Goal: Information Seeking & Learning: Learn about a topic

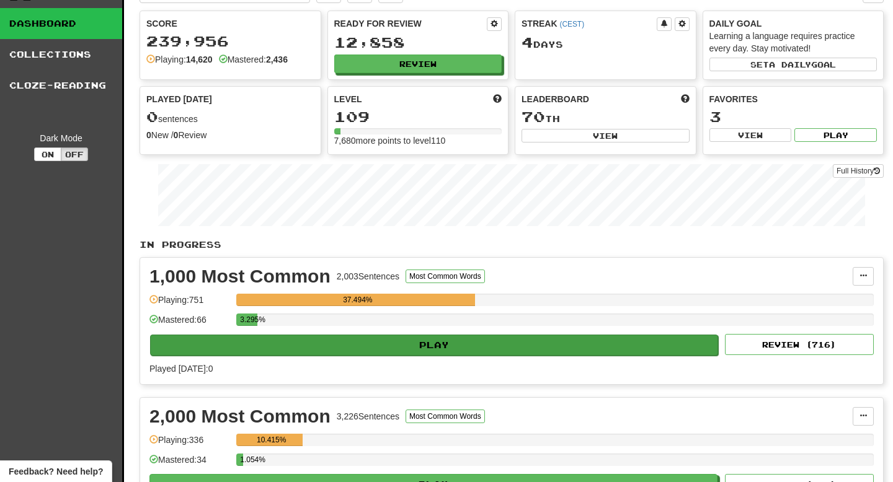
scroll to position [32, 0]
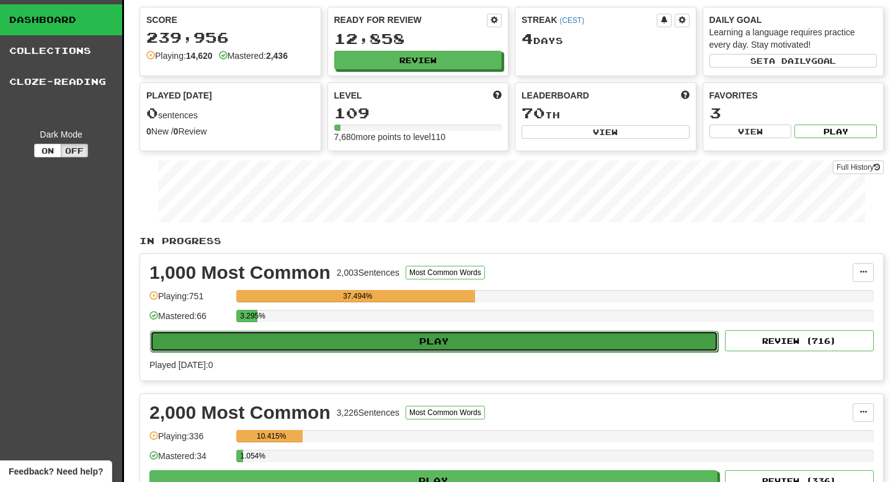
click at [440, 341] on button "Play" at bounding box center [434, 341] width 568 height 21
select select "**"
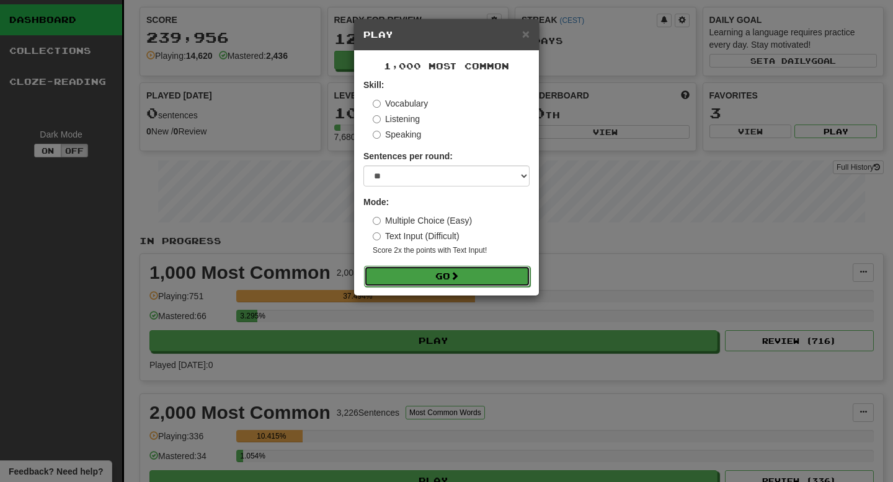
click at [454, 277] on span at bounding box center [454, 276] width 9 height 9
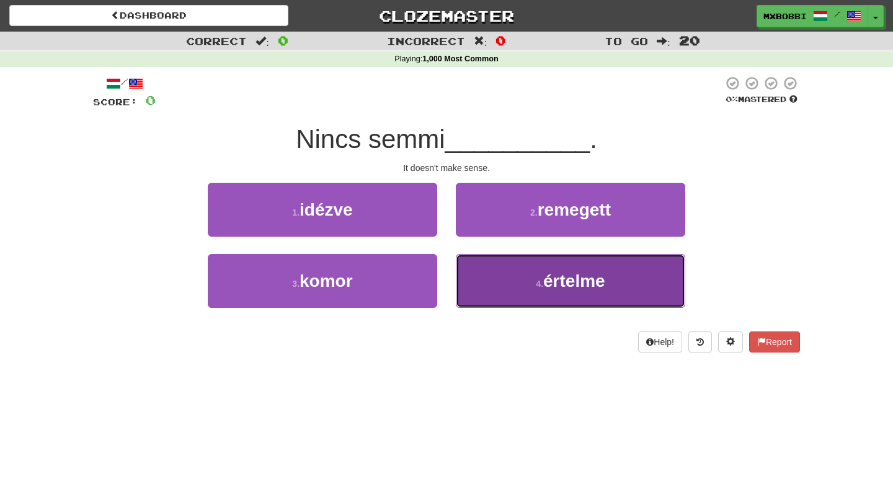
click at [527, 278] on button "4 . értelme" at bounding box center [570, 281] width 229 height 54
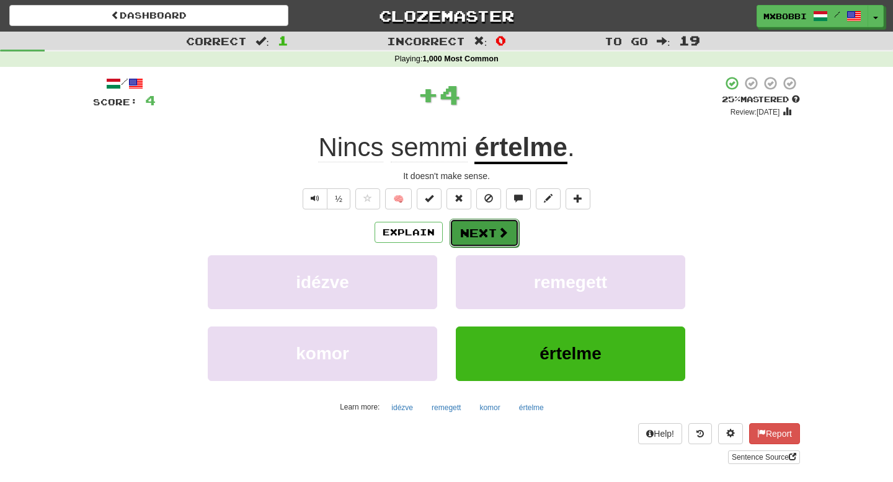
click at [480, 237] on button "Next" at bounding box center [483, 233] width 69 height 29
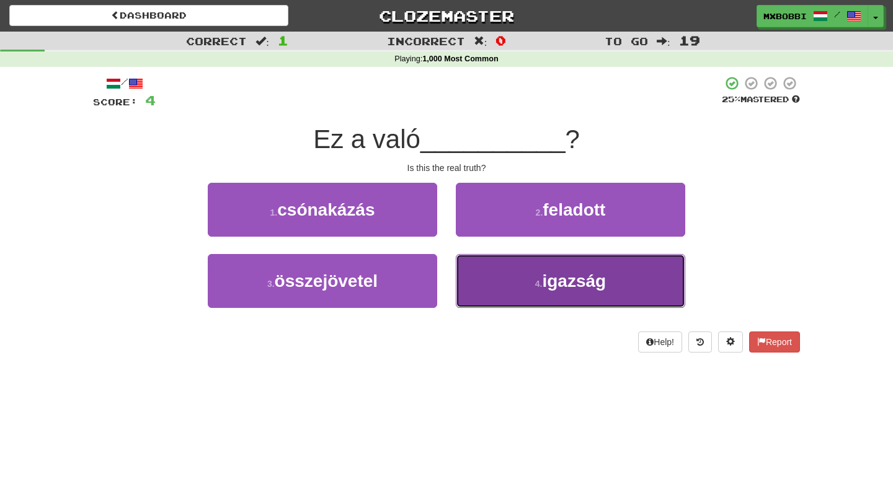
click at [531, 290] on button "4 . igazság" at bounding box center [570, 281] width 229 height 54
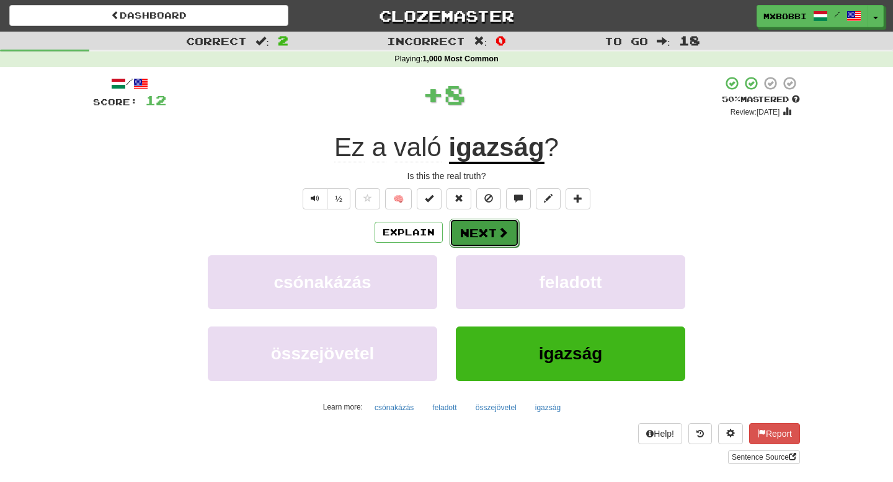
click at [487, 237] on button "Next" at bounding box center [483, 233] width 69 height 29
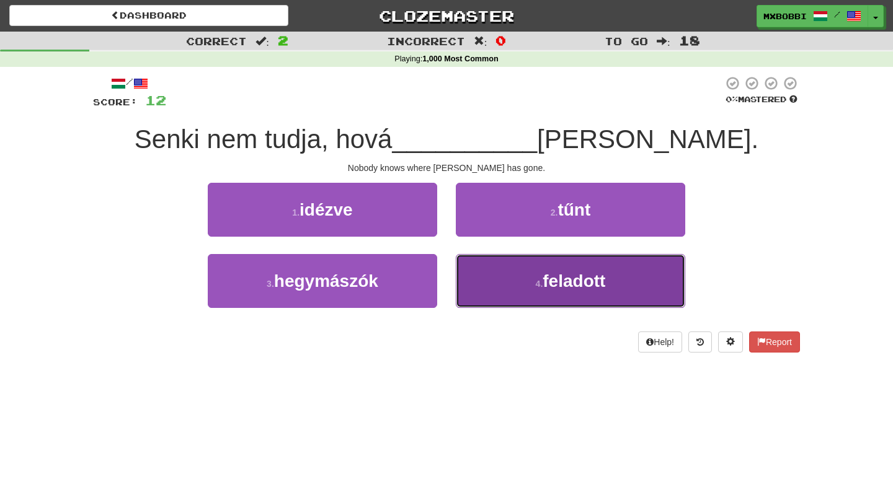
click at [513, 291] on button "4 . feladott" at bounding box center [570, 281] width 229 height 54
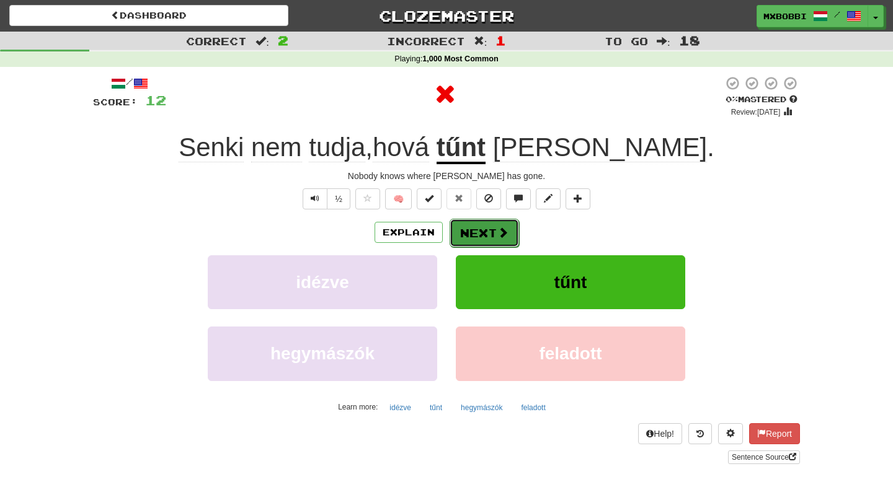
click at [492, 228] on button "Next" at bounding box center [483, 233] width 69 height 29
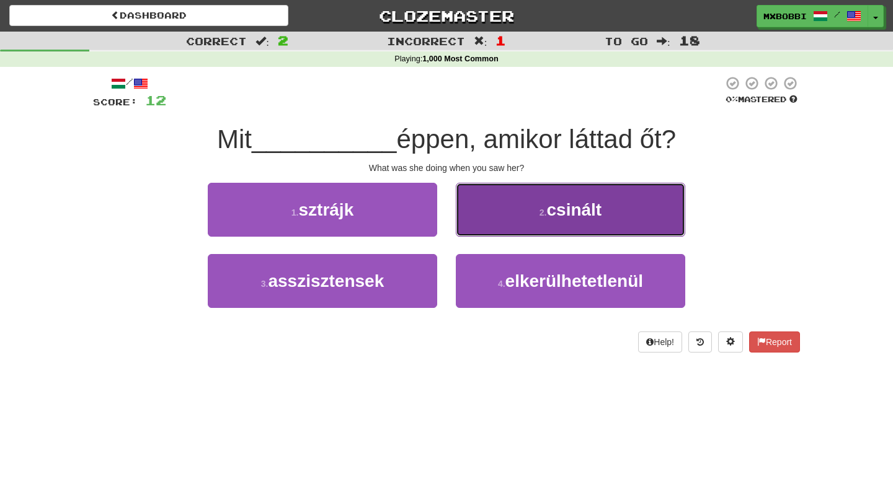
click at [514, 208] on button "2 . csinált" at bounding box center [570, 210] width 229 height 54
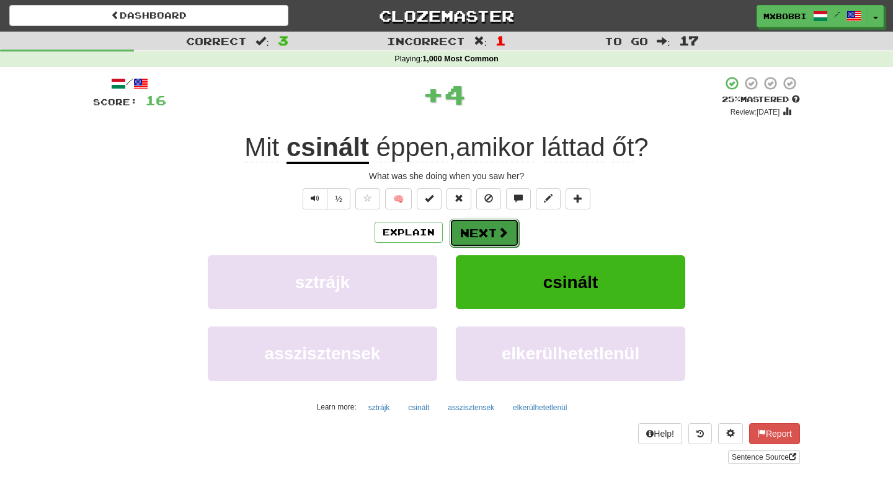
click at [487, 238] on button "Next" at bounding box center [483, 233] width 69 height 29
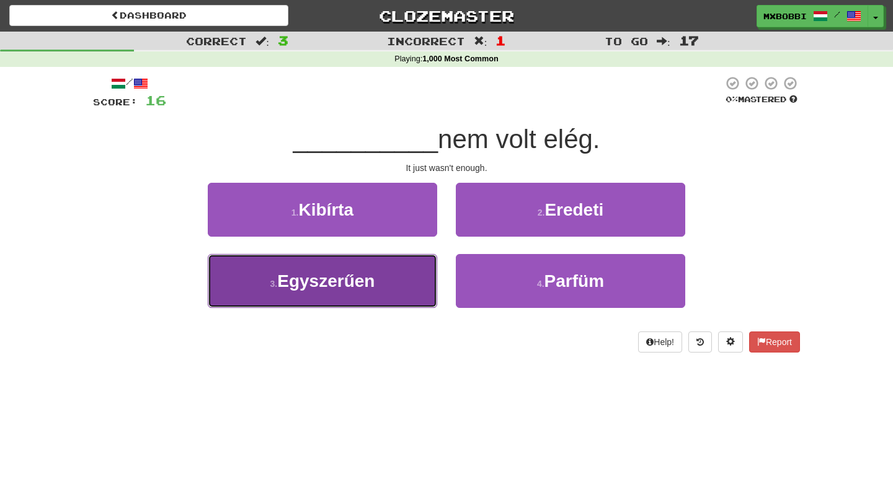
click at [387, 277] on button "3 . Egyszerűen" at bounding box center [322, 281] width 229 height 54
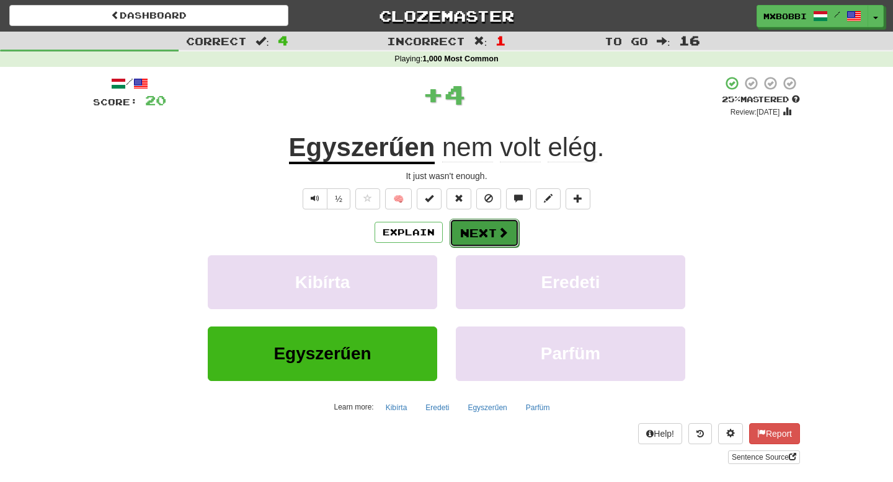
click at [511, 234] on button "Next" at bounding box center [483, 233] width 69 height 29
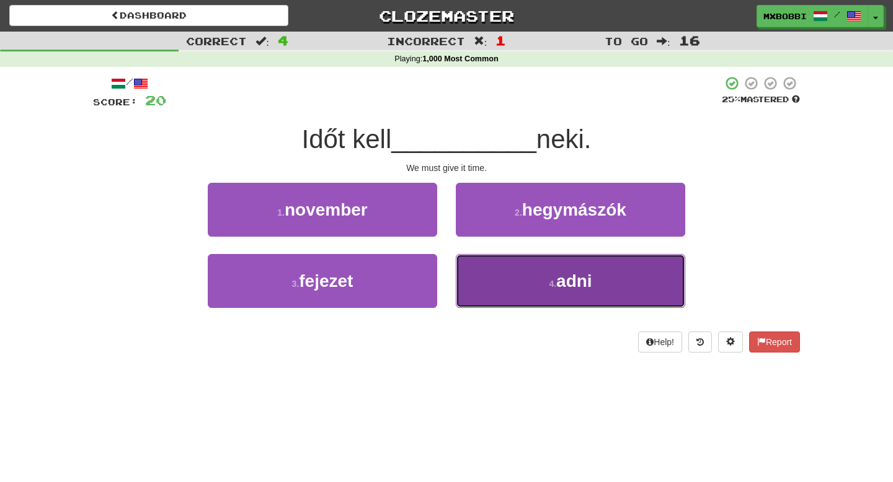
click at [515, 277] on button "4 . adni" at bounding box center [570, 281] width 229 height 54
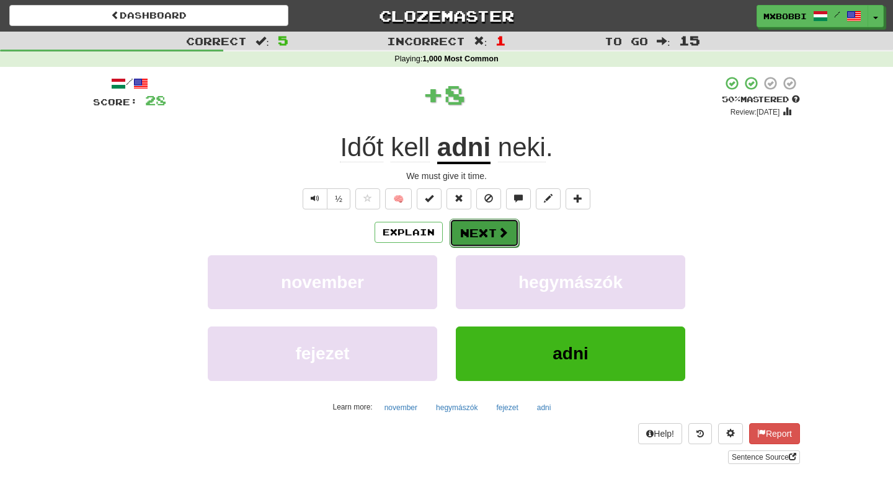
click at [477, 231] on button "Next" at bounding box center [483, 233] width 69 height 29
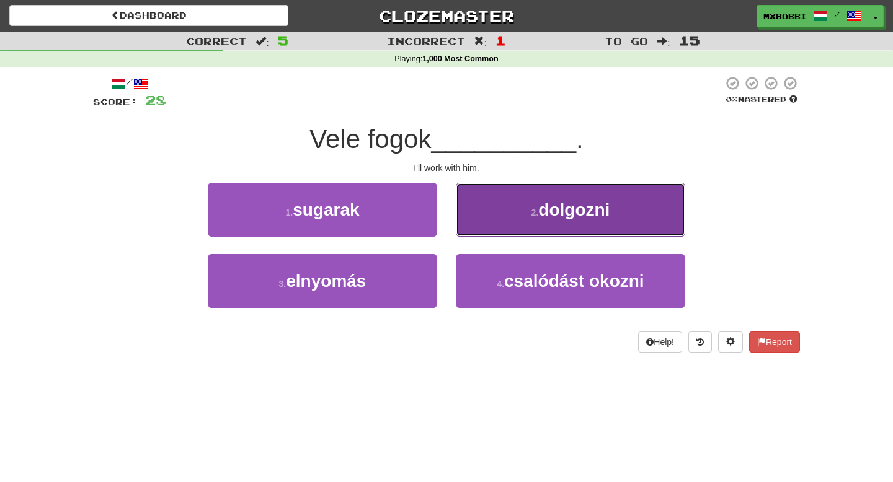
click at [495, 217] on button "2 . dolgozni" at bounding box center [570, 210] width 229 height 54
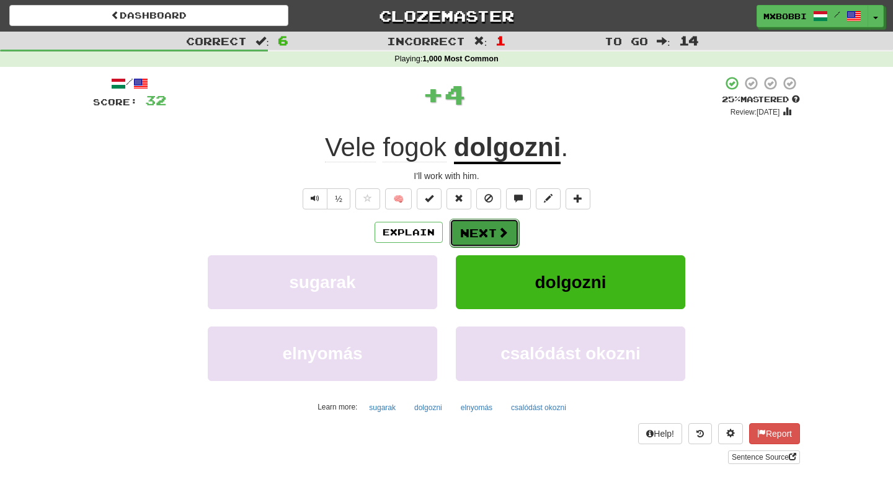
click at [477, 231] on button "Next" at bounding box center [483, 233] width 69 height 29
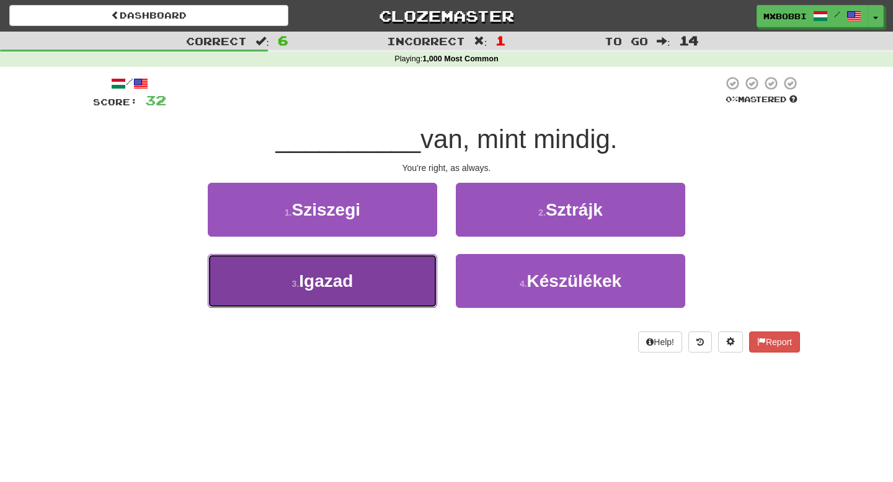
click at [376, 276] on button "3 . Igazad" at bounding box center [322, 281] width 229 height 54
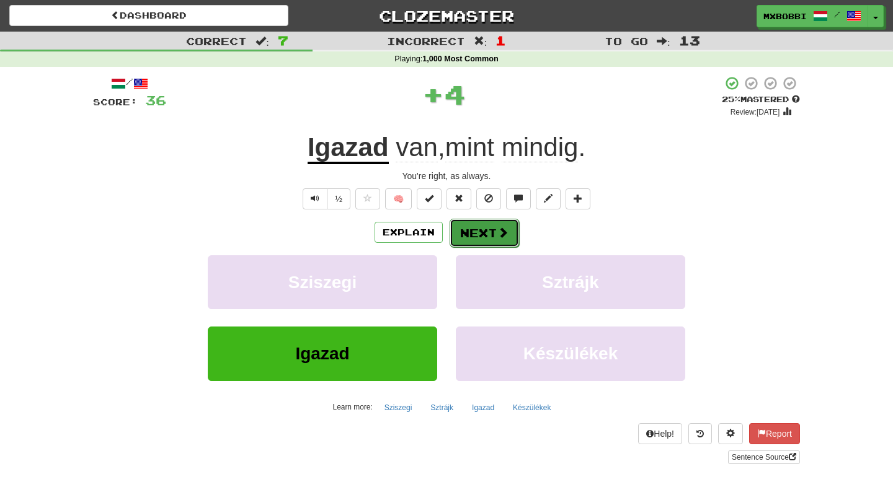
click at [493, 234] on button "Next" at bounding box center [483, 233] width 69 height 29
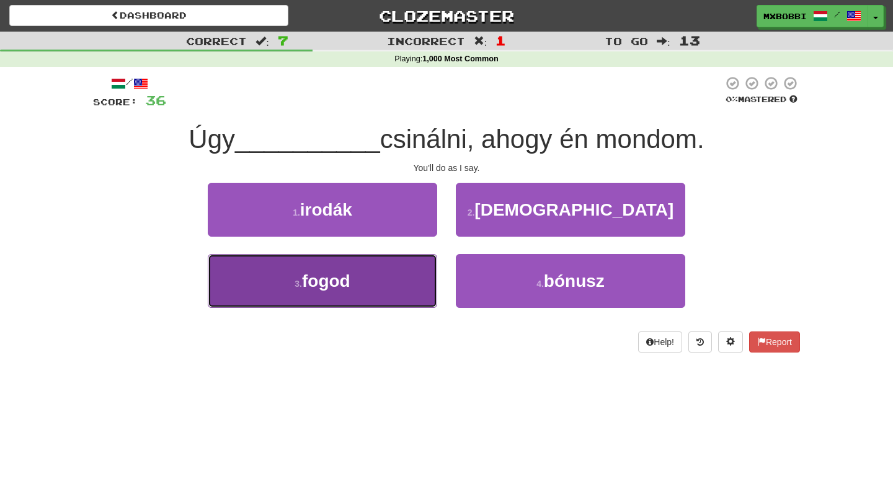
click at [381, 282] on button "3 . fogod" at bounding box center [322, 281] width 229 height 54
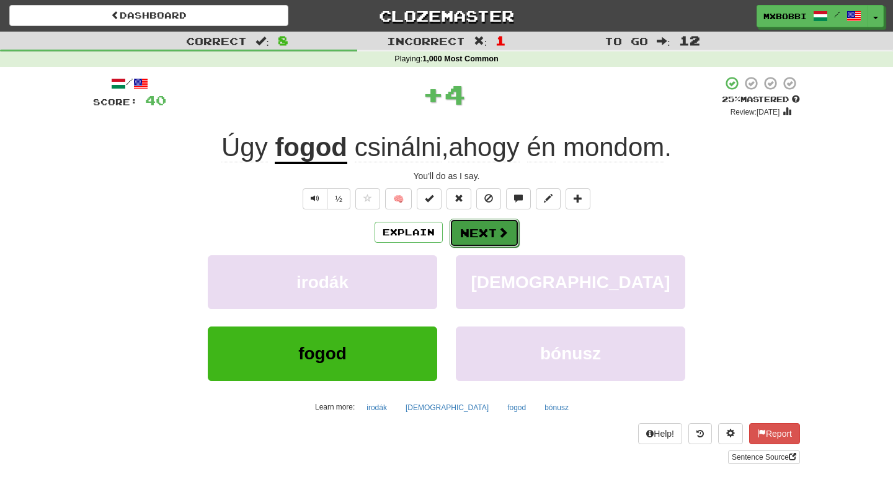
click at [489, 232] on button "Next" at bounding box center [483, 233] width 69 height 29
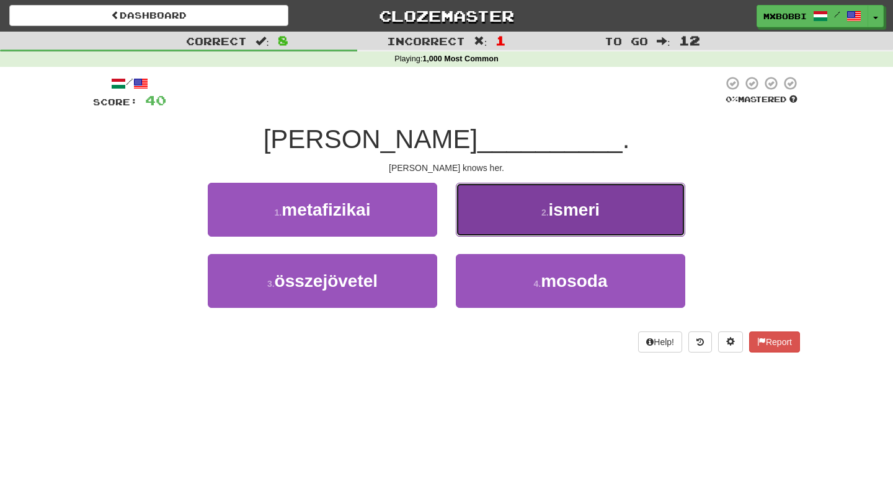
click at [493, 228] on button "2 . ismeri" at bounding box center [570, 210] width 229 height 54
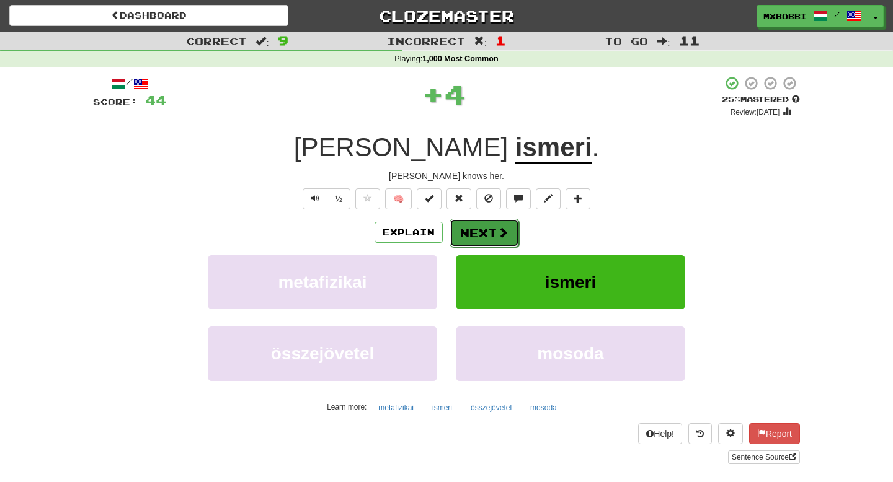
click at [485, 224] on button "Next" at bounding box center [483, 233] width 69 height 29
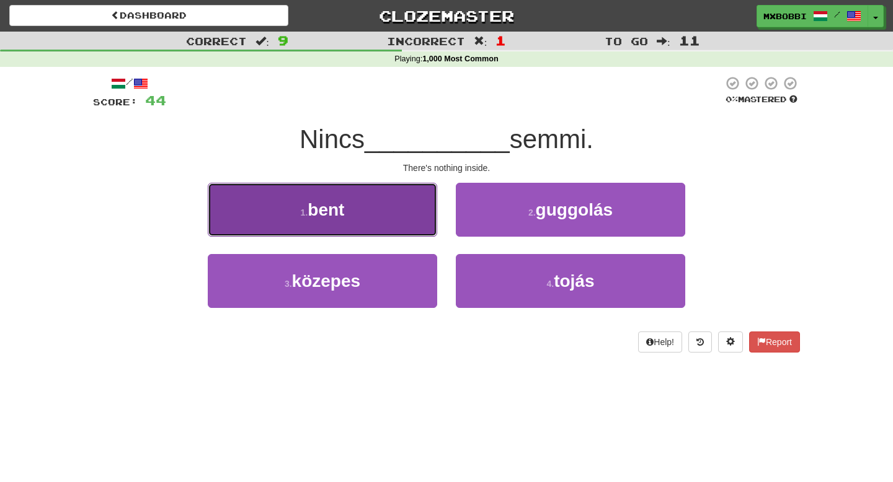
click at [390, 222] on button "1 . bent" at bounding box center [322, 210] width 229 height 54
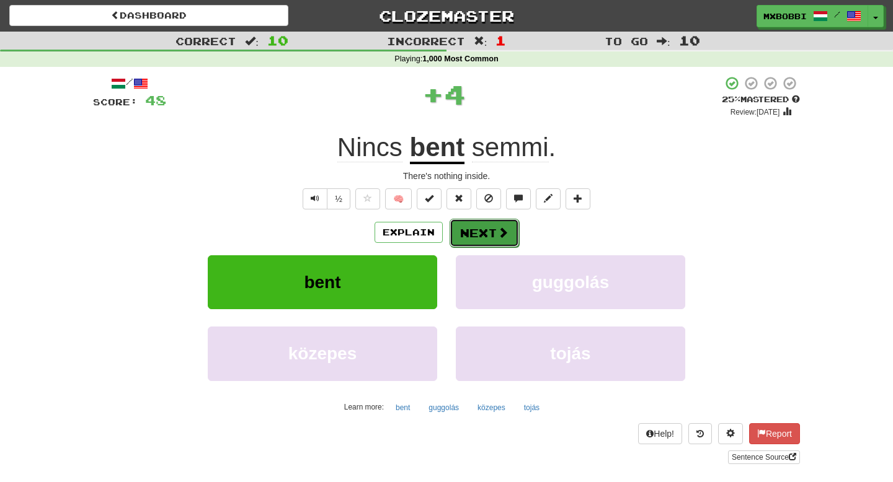
click at [480, 233] on button "Next" at bounding box center [483, 233] width 69 height 29
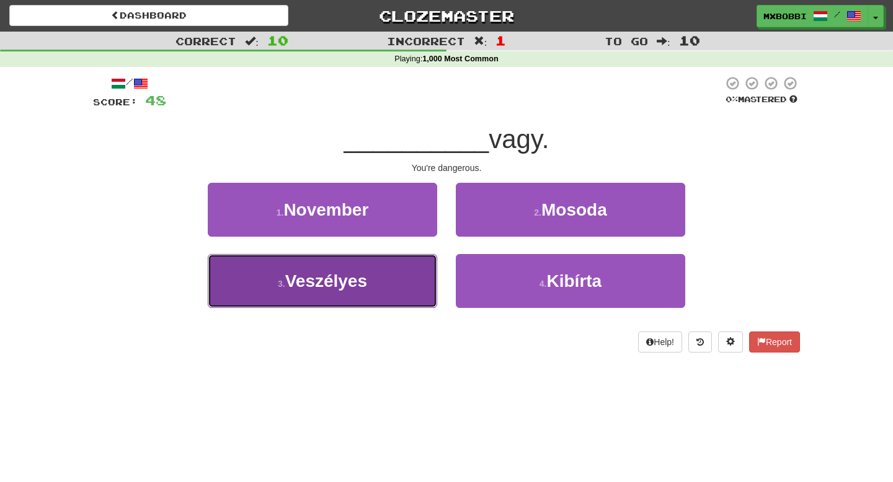
click at [404, 277] on button "3 . Veszélyes" at bounding box center [322, 281] width 229 height 54
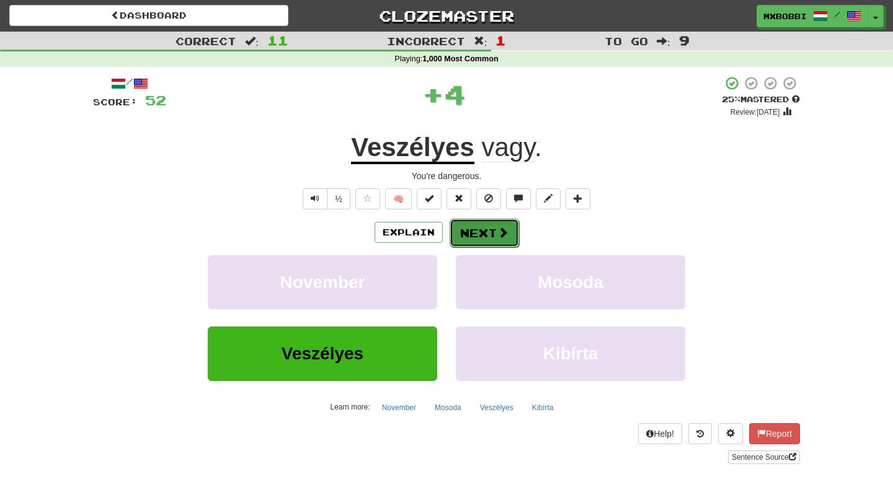
click at [475, 231] on button "Next" at bounding box center [483, 233] width 69 height 29
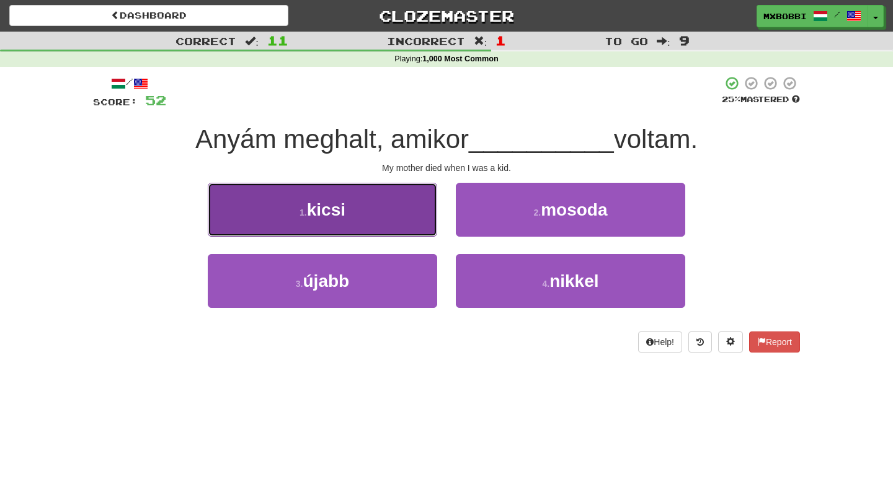
click at [396, 219] on button "1 . kicsi" at bounding box center [322, 210] width 229 height 54
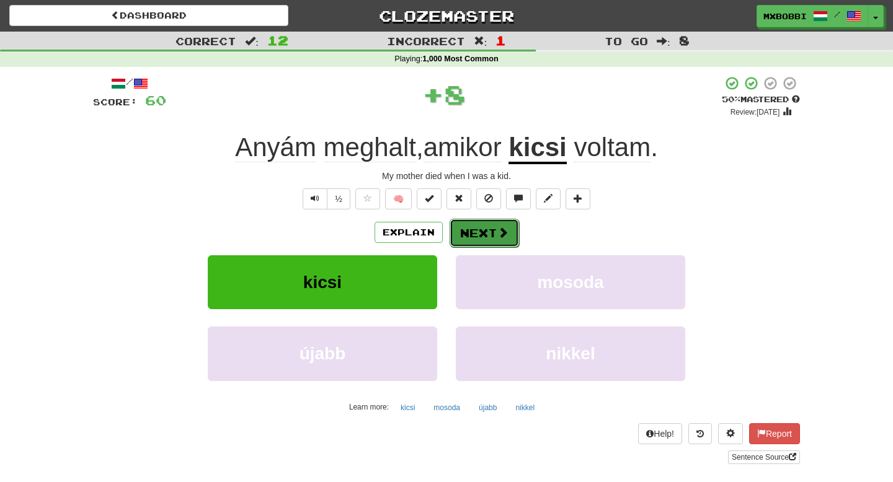
click at [493, 229] on button "Next" at bounding box center [483, 233] width 69 height 29
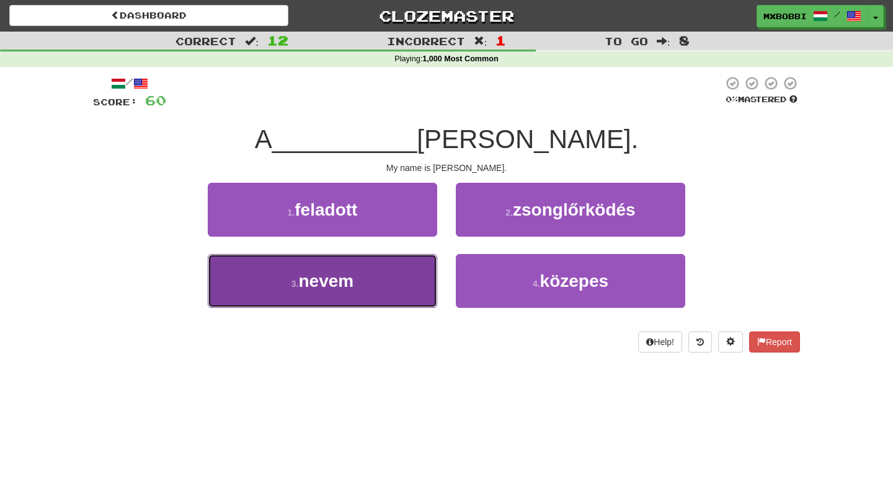
click at [386, 279] on button "3 . nevem" at bounding box center [322, 281] width 229 height 54
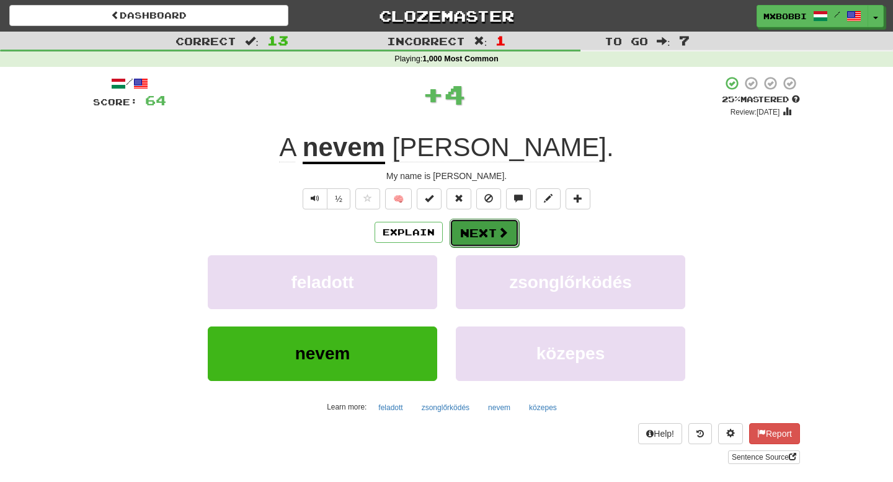
click at [480, 237] on button "Next" at bounding box center [483, 233] width 69 height 29
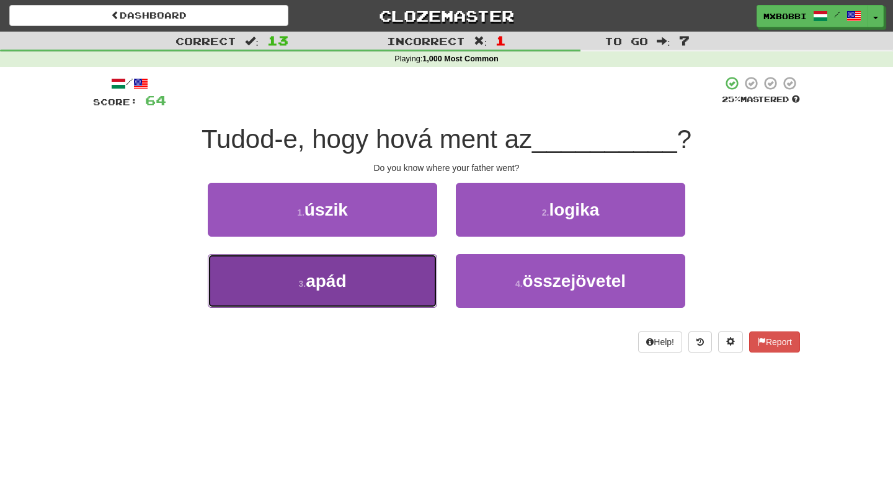
click at [385, 280] on button "3 . apád" at bounding box center [322, 281] width 229 height 54
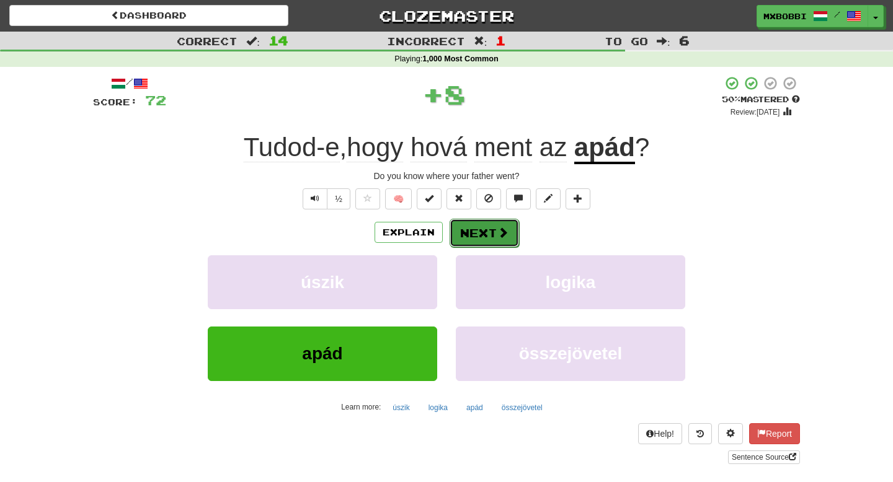
click at [493, 229] on button "Next" at bounding box center [483, 233] width 69 height 29
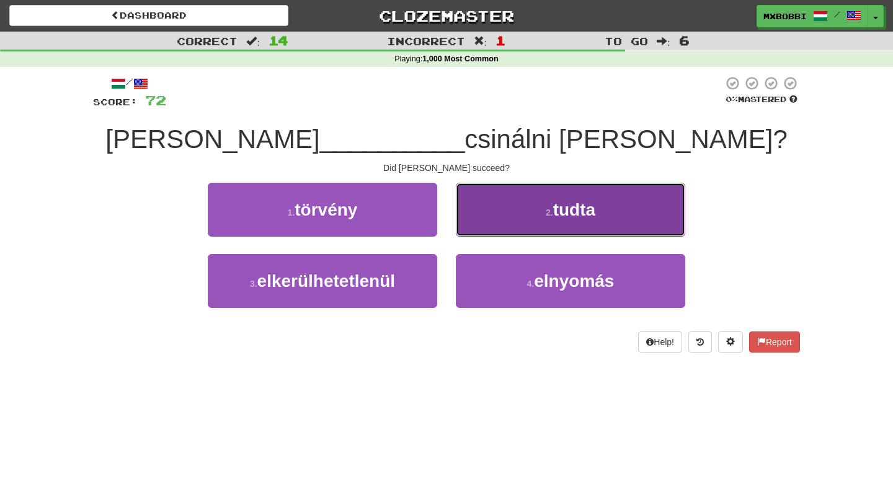
click at [493, 229] on button "2 . tudta" at bounding box center [570, 210] width 229 height 54
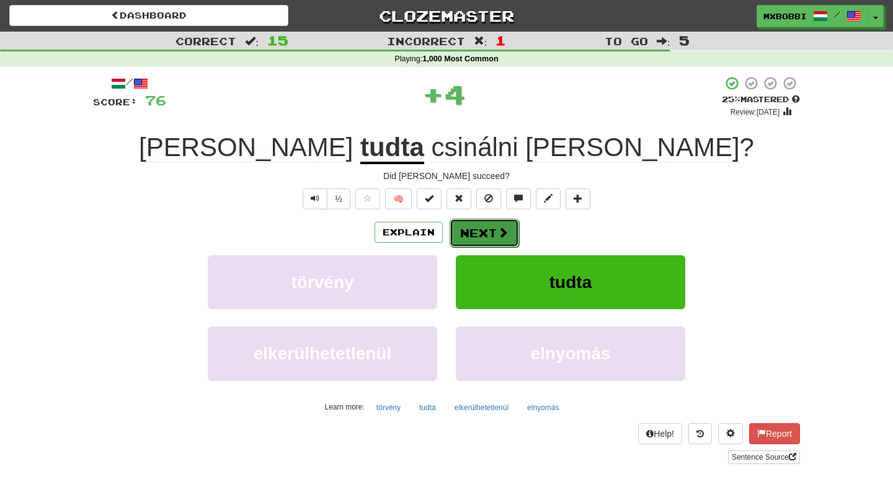
click at [480, 234] on button "Next" at bounding box center [483, 233] width 69 height 29
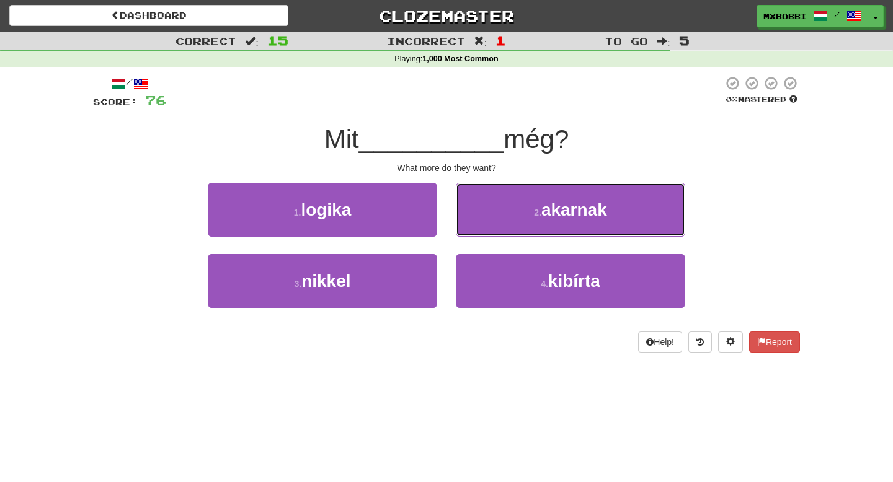
click at [480, 234] on button "2 . akarnak" at bounding box center [570, 210] width 229 height 54
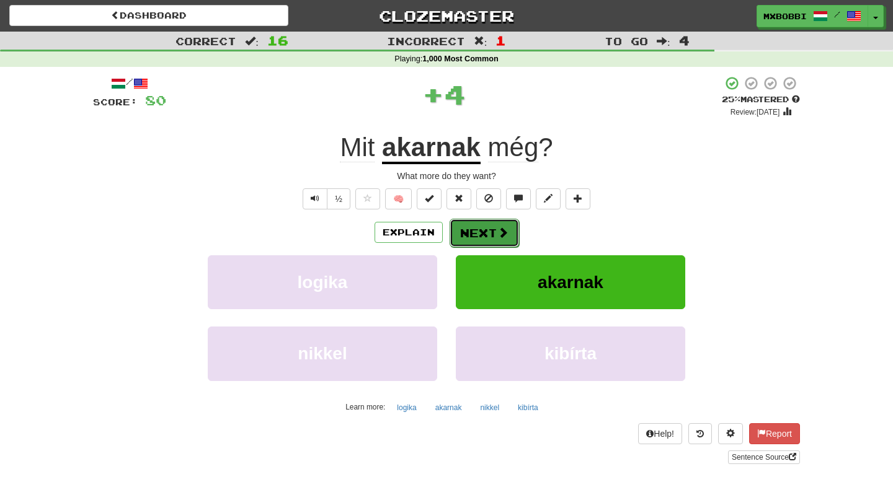
click at [480, 234] on button "Next" at bounding box center [483, 233] width 69 height 29
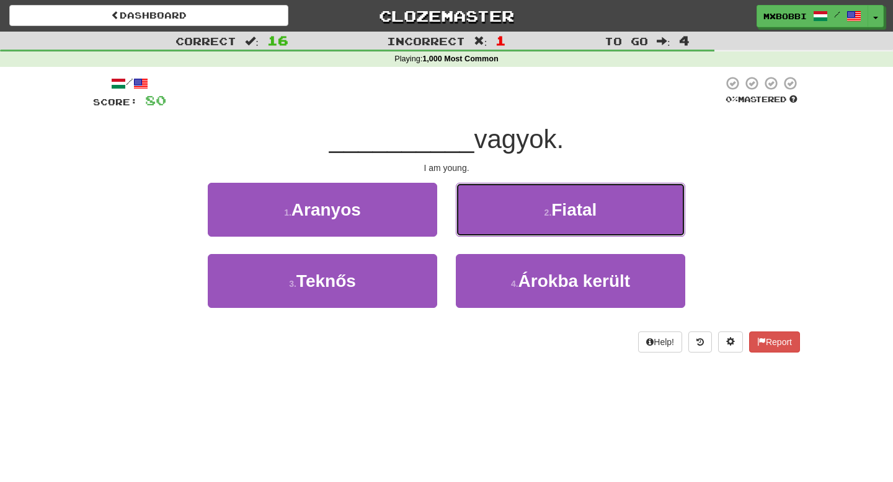
click at [480, 234] on button "2 . Fiatal" at bounding box center [570, 210] width 229 height 54
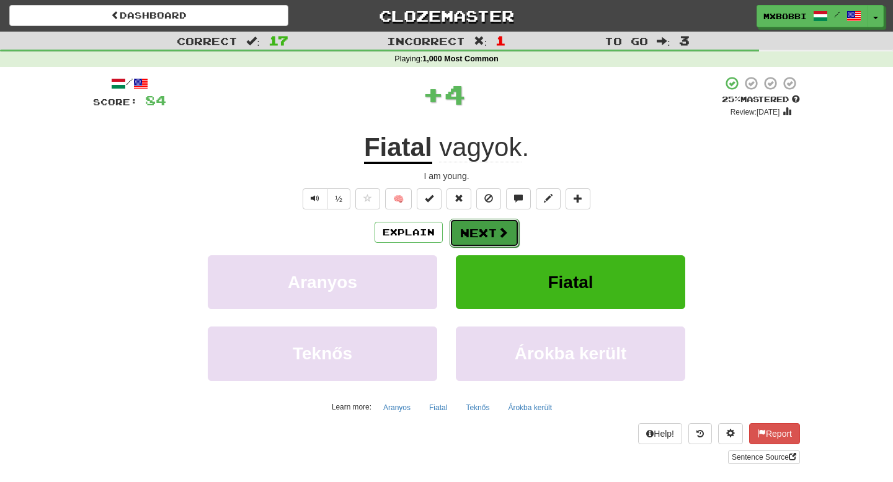
click at [480, 234] on button "Next" at bounding box center [483, 233] width 69 height 29
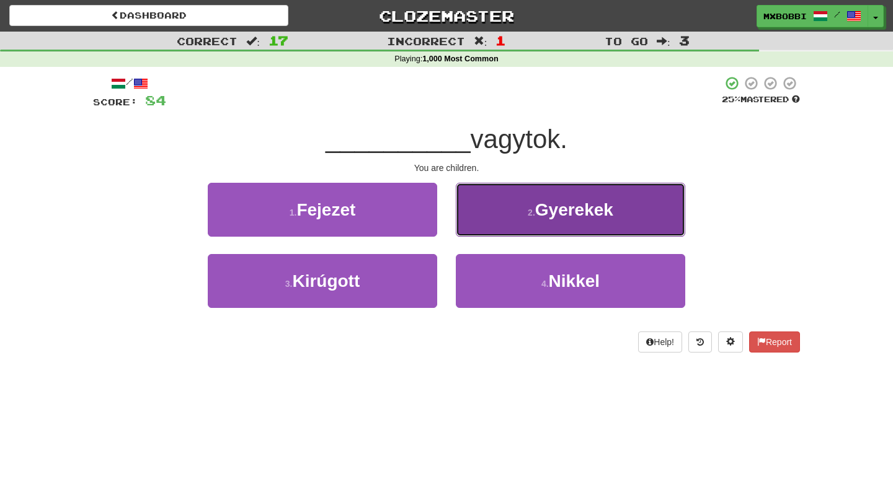
click at [480, 233] on button "2 . Gyerekek" at bounding box center [570, 210] width 229 height 54
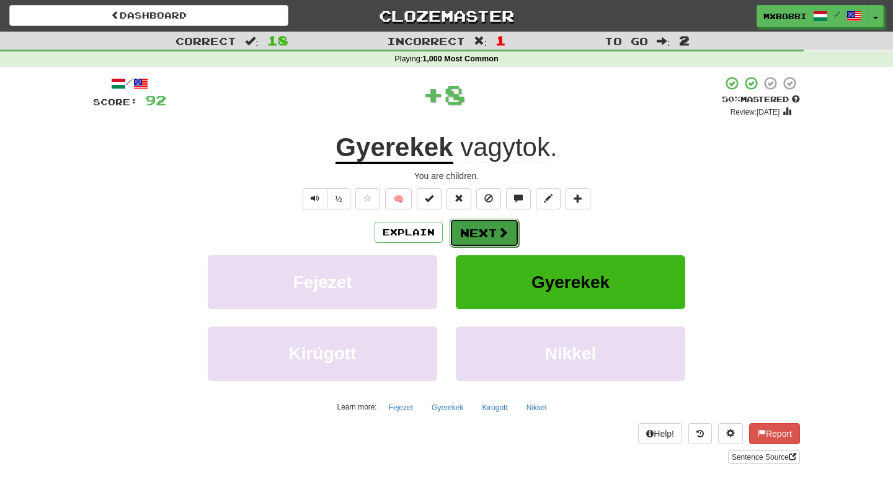
click at [479, 227] on button "Next" at bounding box center [483, 233] width 69 height 29
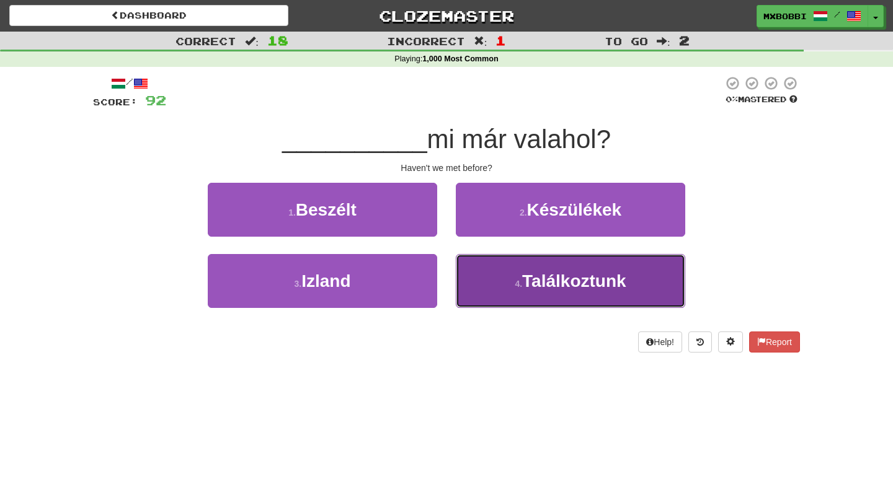
click at [490, 285] on button "4 . Találkoztunk" at bounding box center [570, 281] width 229 height 54
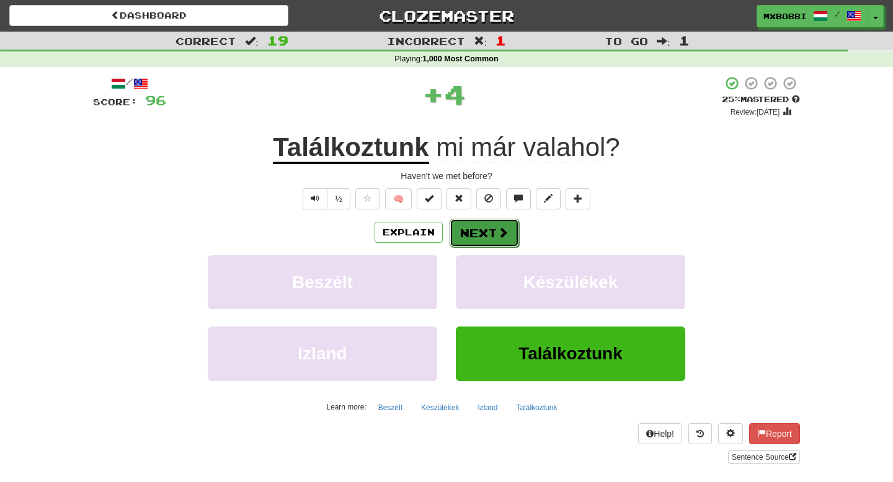
click at [480, 233] on button "Next" at bounding box center [483, 233] width 69 height 29
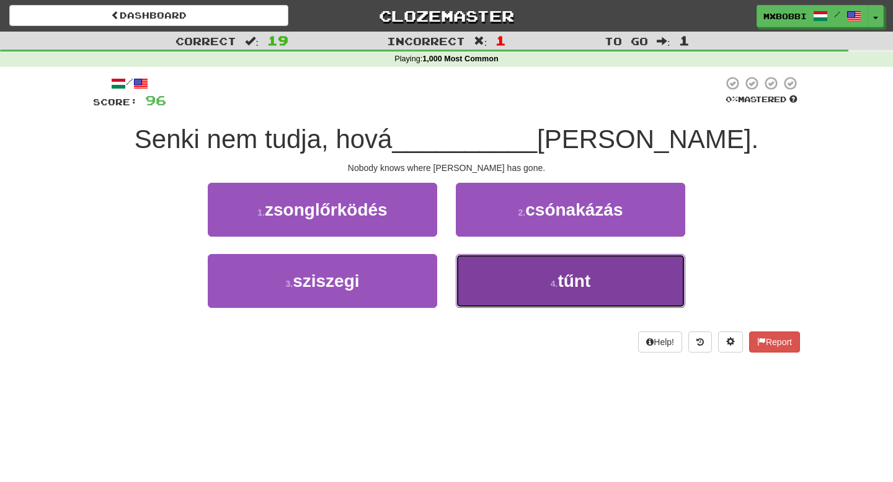
click at [485, 289] on button "4 . tűnt" at bounding box center [570, 281] width 229 height 54
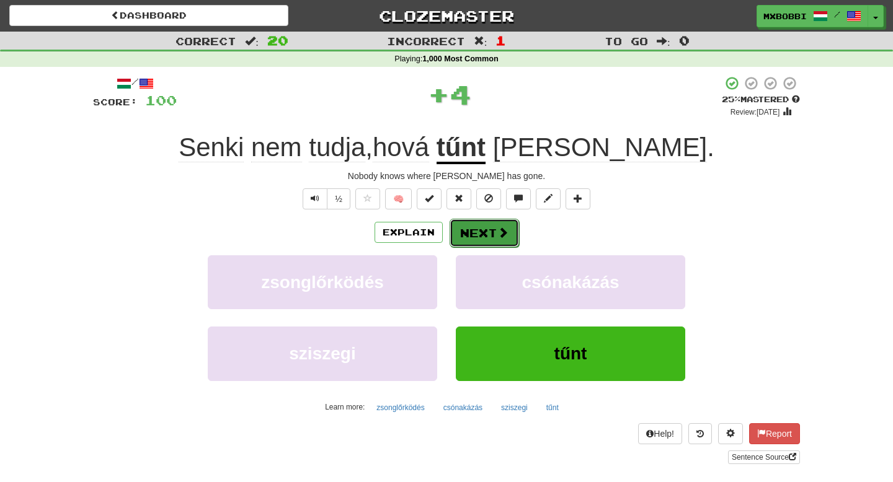
click at [479, 229] on button "Next" at bounding box center [483, 233] width 69 height 29
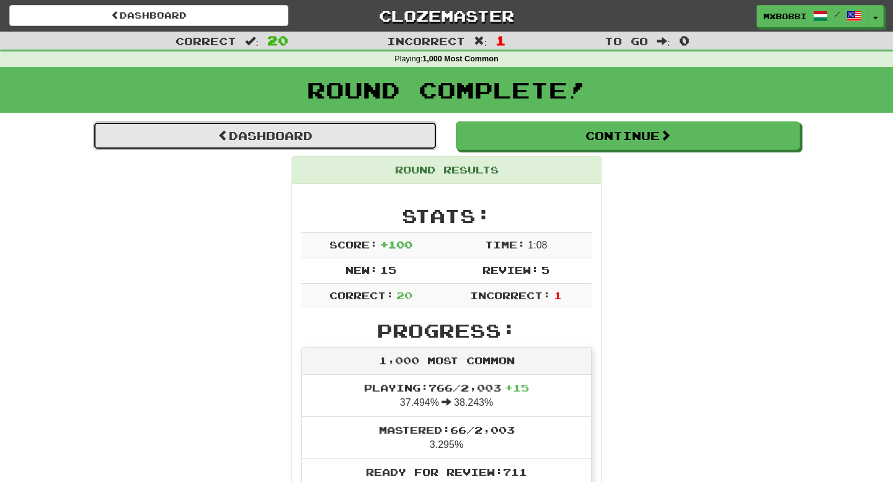
click at [355, 130] on link "Dashboard" at bounding box center [265, 136] width 344 height 29
